Goal: Task Accomplishment & Management: Complete application form

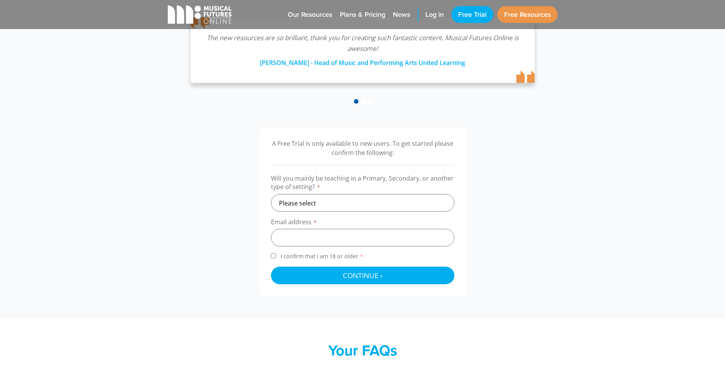
scroll to position [115, 0]
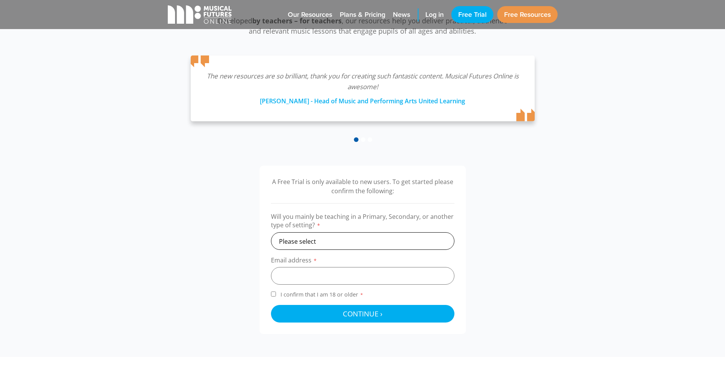
click at [334, 243] on select "Please select Primary Secondary Other" at bounding box center [362, 241] width 183 height 18
select select "primary"
click at [271, 232] on select "Please select Primary Secondary Other" at bounding box center [362, 241] width 183 height 18
click at [322, 279] on input "email" at bounding box center [362, 276] width 183 height 18
type input "[PERSON_NAME][EMAIL_ADDRESS][PERSON_NAME][DOMAIN_NAME]"
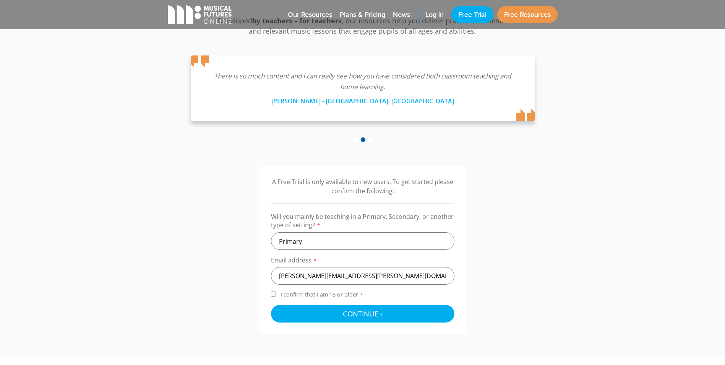
click at [308, 294] on span "I confirm that I am 18 or older *" at bounding box center [322, 293] width 86 height 7
click at [276, 294] on input "I confirm that I am 18 or older *" at bounding box center [273, 293] width 5 height 5
checkbox input "true"
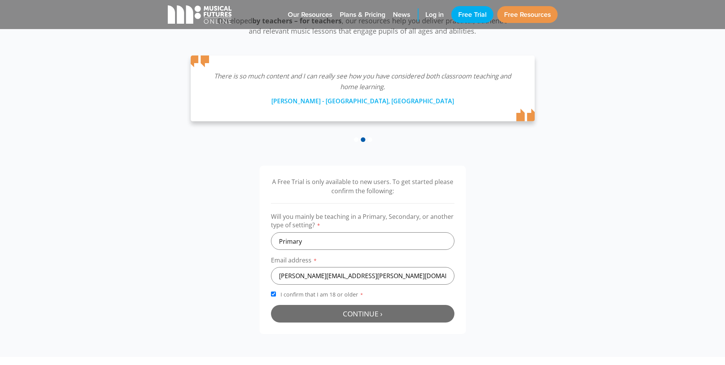
click at [309, 313] on button "Continue › Checking your details..." at bounding box center [362, 314] width 183 height 18
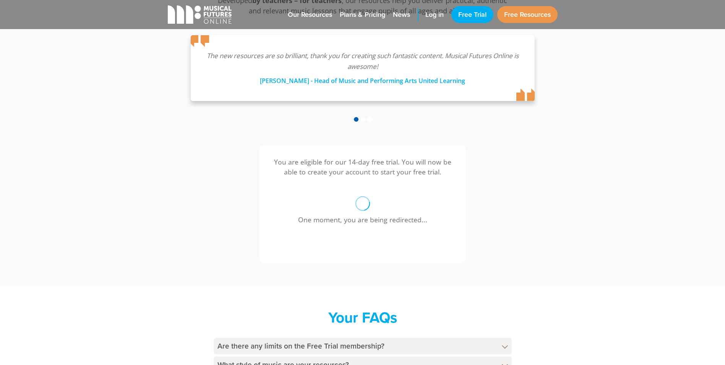
scroll to position [173, 0]
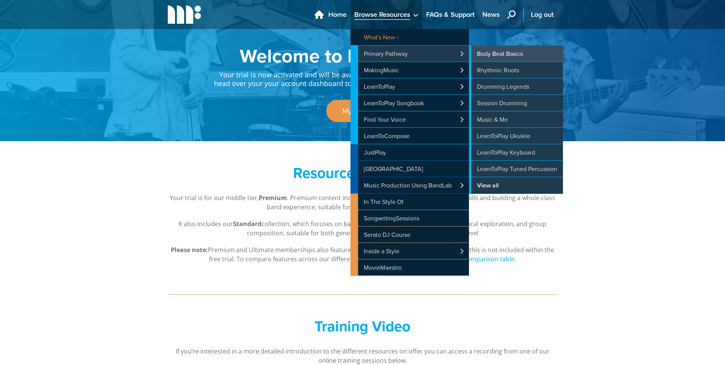
drag, startPoint x: 534, startPoint y: 50, endPoint x: 528, endPoint y: 54, distance: 6.8
click at [534, 50] on link "Body Beat Basics" at bounding box center [516, 53] width 94 height 16
